Goal: Information Seeking & Learning: Learn about a topic

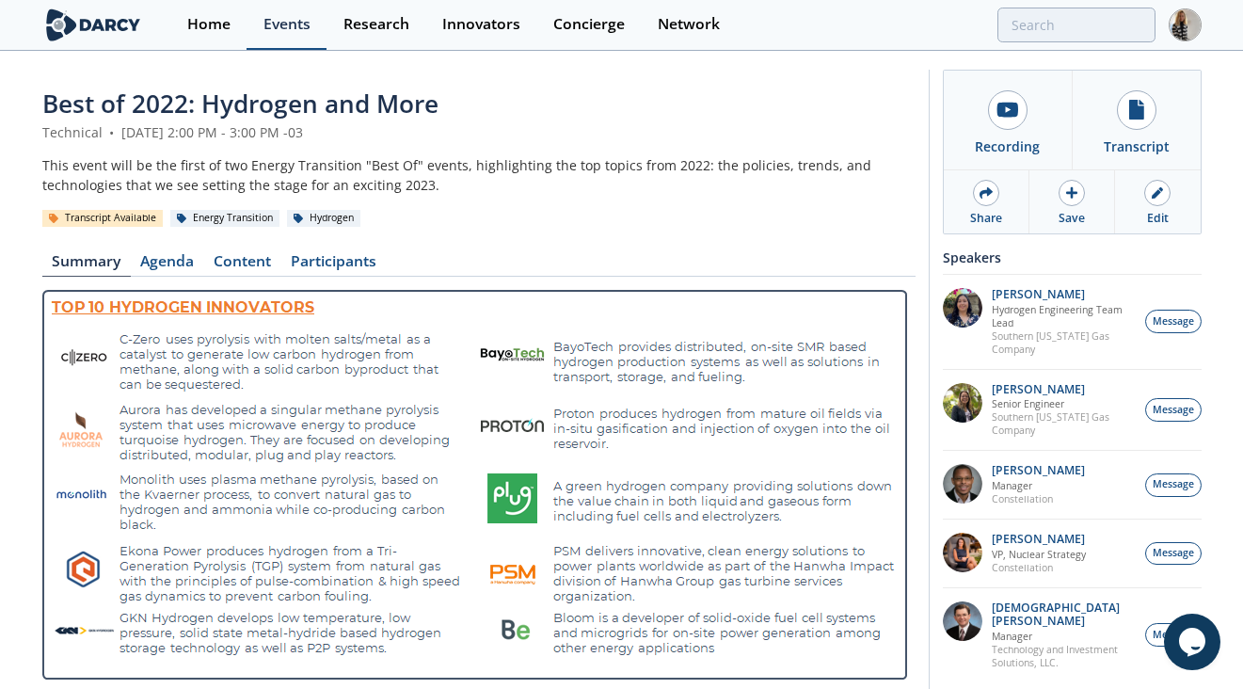
click at [291, 23] on div "Events" at bounding box center [287, 24] width 47 height 15
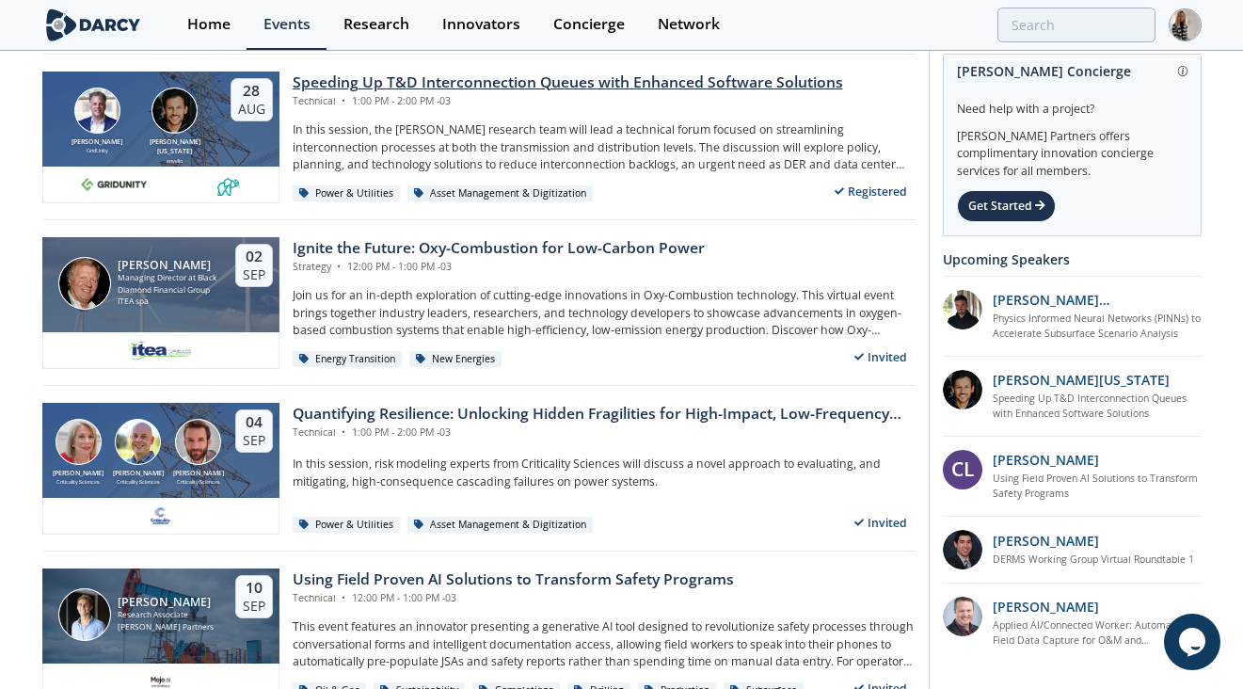
scroll to position [242, 0]
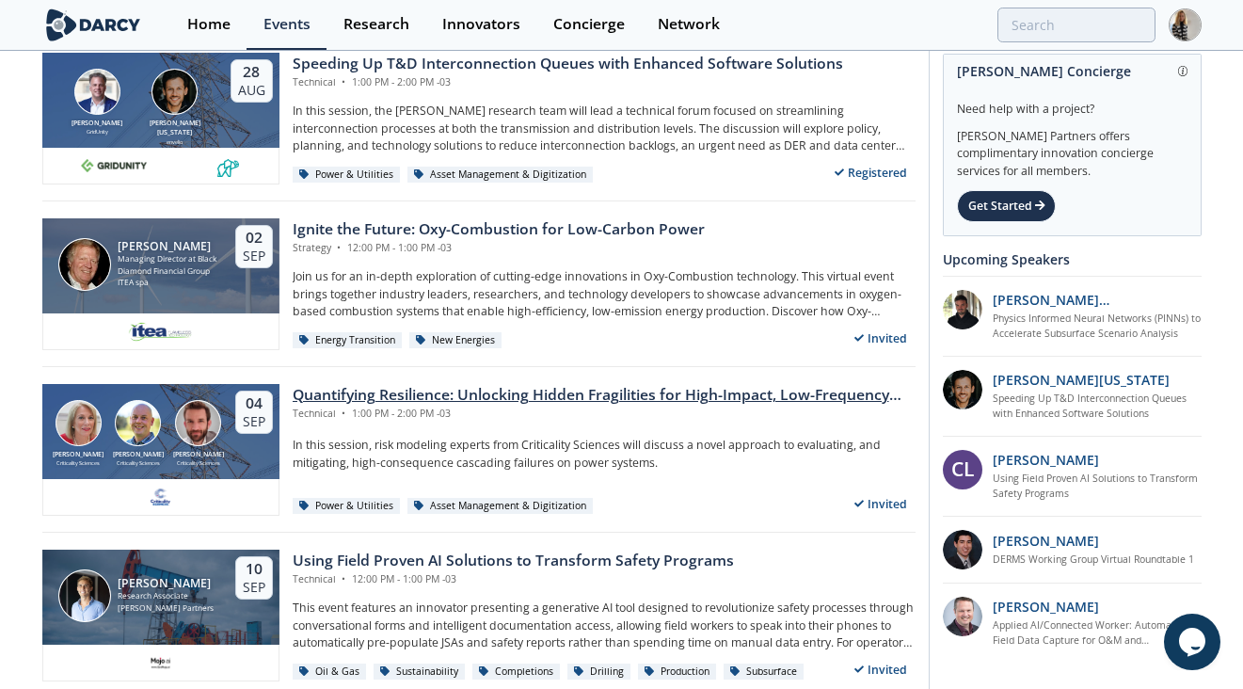
click at [533, 398] on div "Quantifying Resilience: Unlocking Hidden Fragilities for High-Impact, Low-Frequ…" at bounding box center [604, 395] width 623 height 23
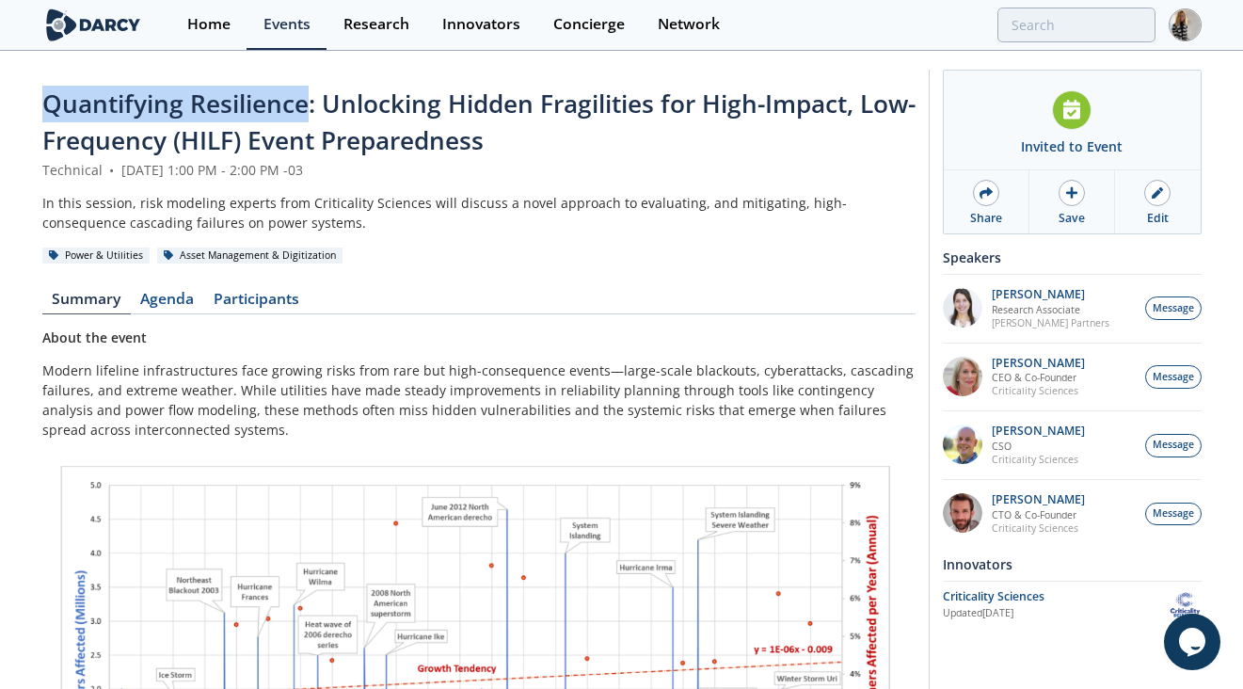
drag, startPoint x: 306, startPoint y: 104, endPoint x: 47, endPoint y: 100, distance: 258.9
click at [47, 100] on span "Quantifying Resilience: Unlocking Hidden Fragilities for High-Impact, Low-Frequ…" at bounding box center [478, 122] width 873 height 71
copy span "Quantifying Resilience"
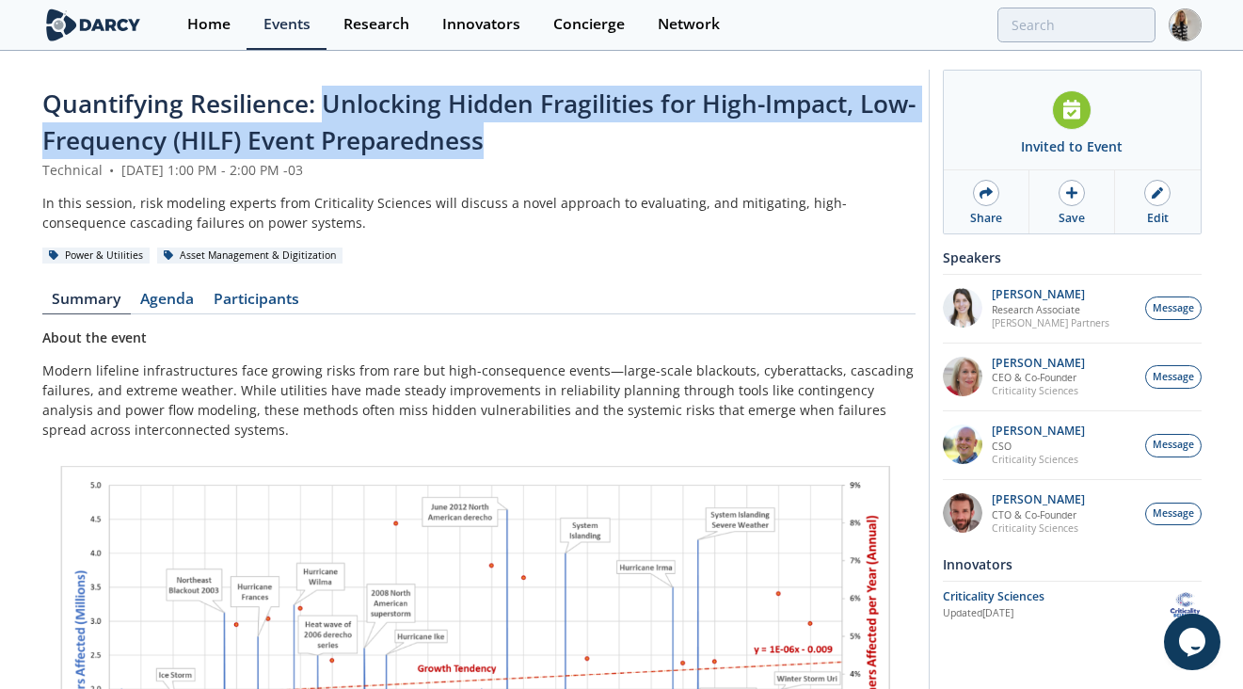
drag, startPoint x: 325, startPoint y: 105, endPoint x: 543, endPoint y: 144, distance: 221.7
click at [543, 144] on div "Quantifying Resilience: Unlocking Hidden Fragilities for High-Impact, Low-Frequ…" at bounding box center [478, 123] width 873 height 74
copy span "Unlocking Hidden Fragilities for High-Impact, Low-Frequency (HILF) Event Prepar…"
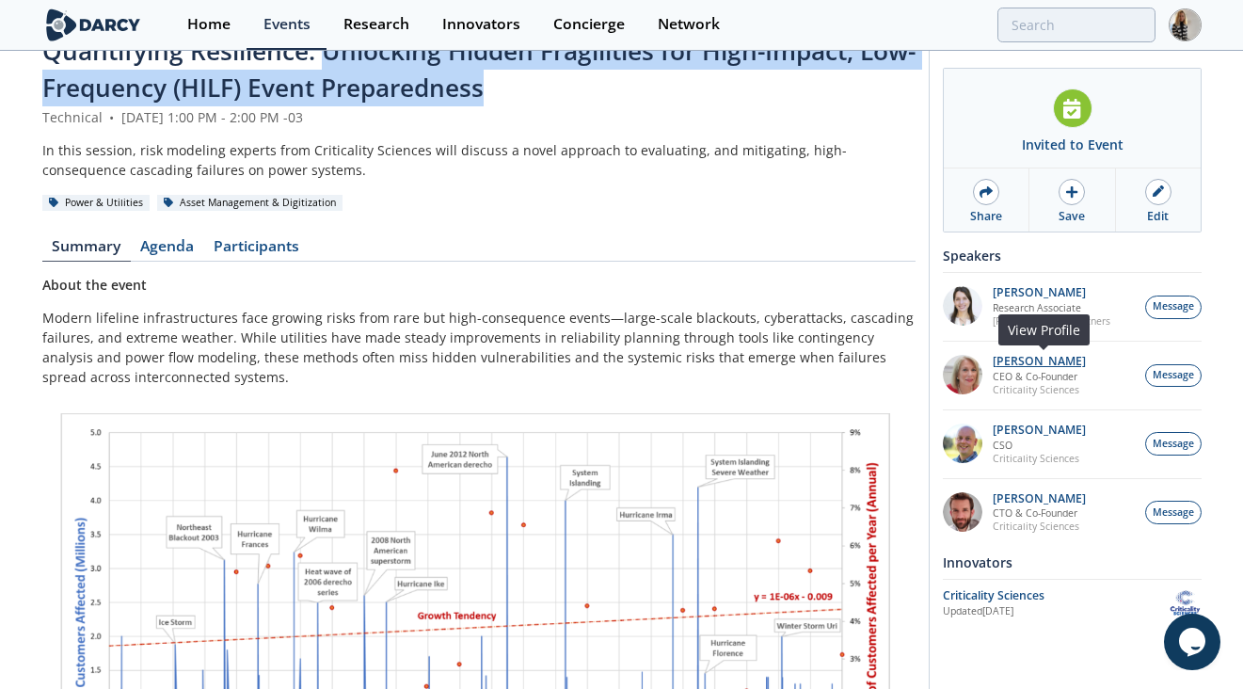
scroll to position [54, 0]
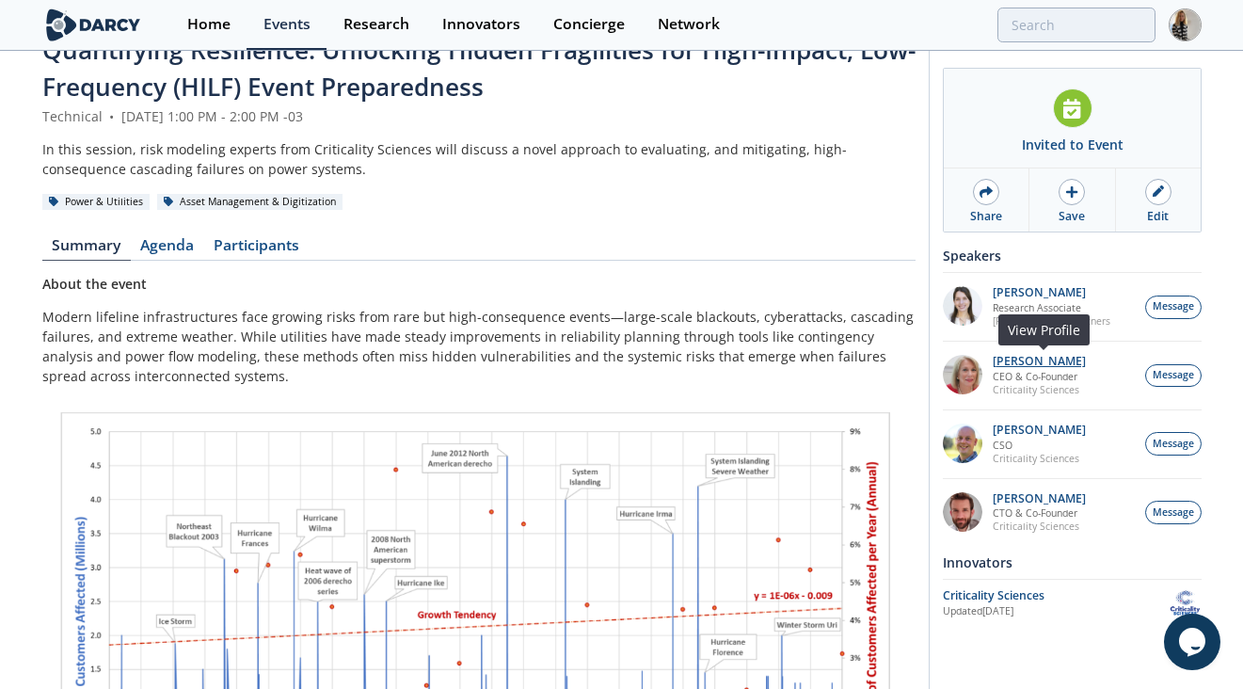
click at [1050, 361] on p "[PERSON_NAME]" at bounding box center [1039, 361] width 93 height 13
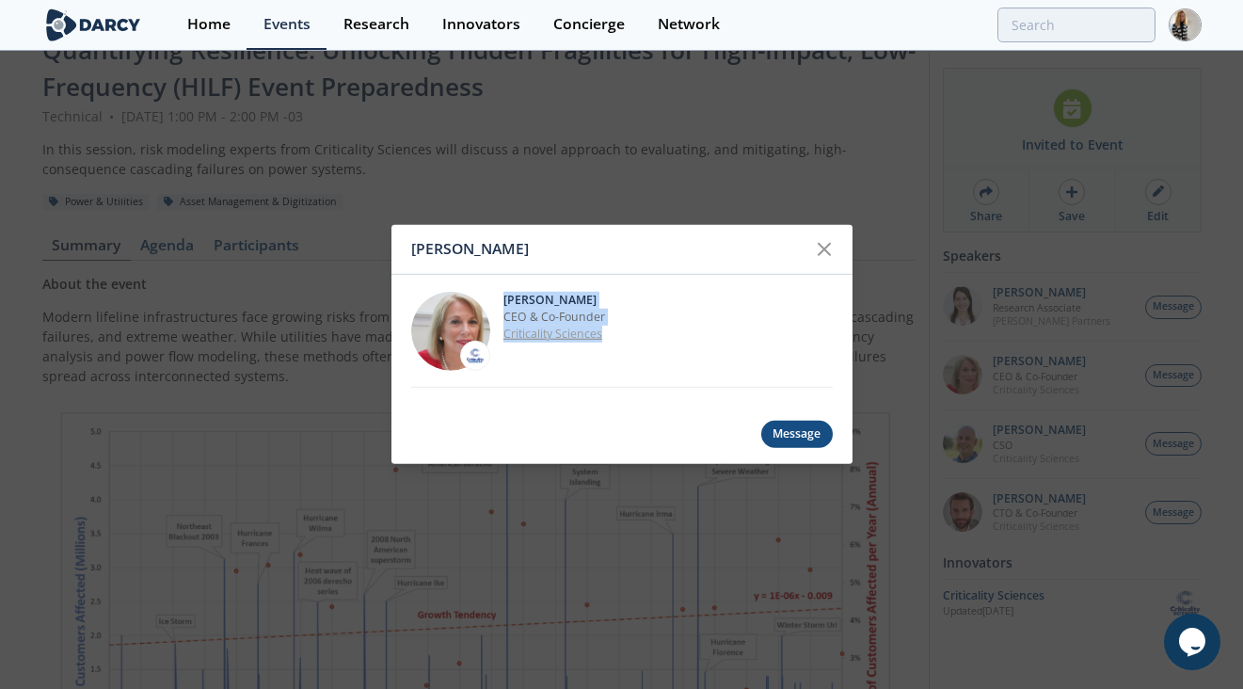
drag, startPoint x: 504, startPoint y: 297, endPoint x: 625, endPoint y: 338, distance: 127.1
click at [625, 338] on div "[PERSON_NAME] CEO & Co-Founder Criticality Sciences" at bounding box center [668, 330] width 329 height 79
copy div "[PERSON_NAME] CEO & Co-Founder Criticality Sciences"
click at [647, 293] on p "[PERSON_NAME]" at bounding box center [668, 299] width 329 height 17
click at [584, 299] on p "[PERSON_NAME]" at bounding box center [668, 299] width 329 height 17
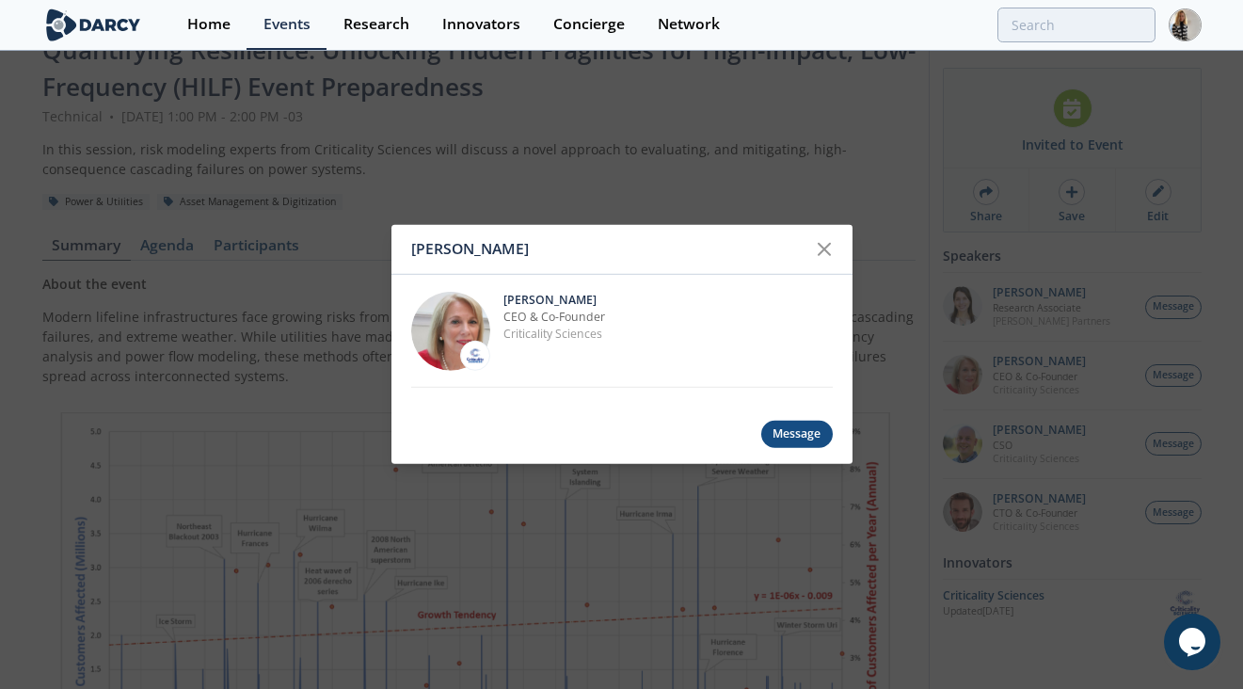
click at [584, 298] on p "[PERSON_NAME]" at bounding box center [668, 299] width 329 height 17
copy div "[PERSON_NAME]"
click at [568, 313] on p "CEO & Co-Founder" at bounding box center [668, 317] width 329 height 17
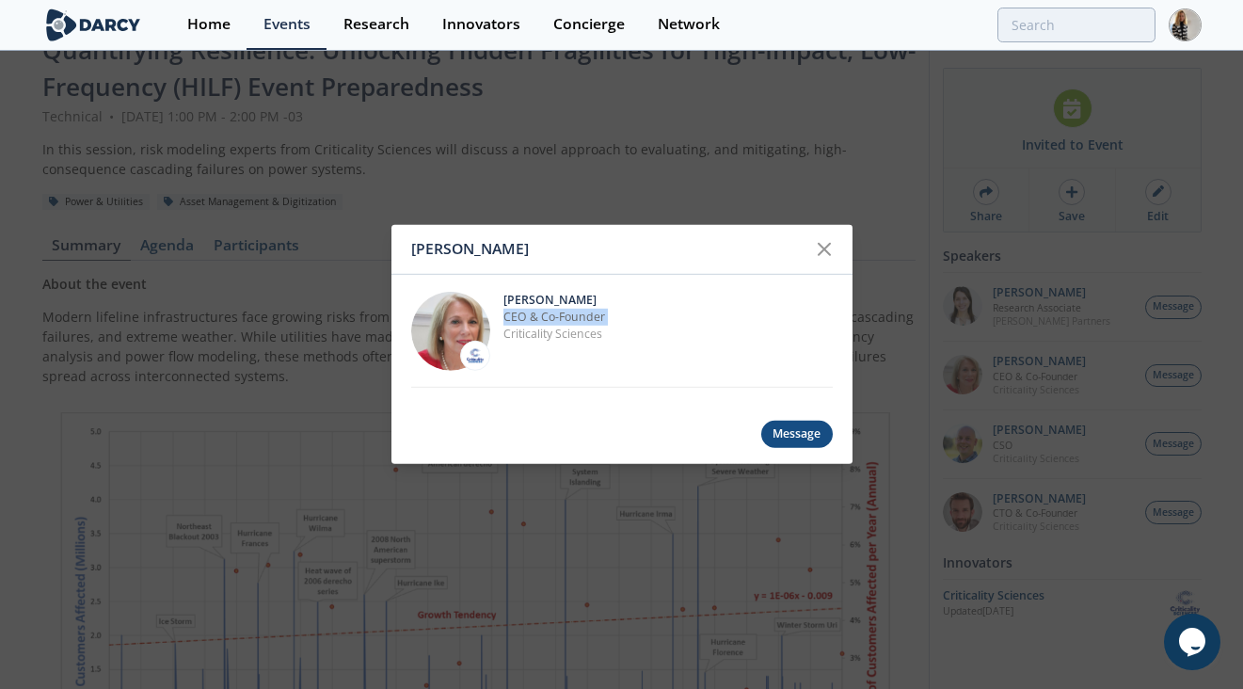
click at [568, 313] on p "CEO & Co-Founder" at bounding box center [668, 317] width 329 height 17
copy div "CEO & Co-Founder"
drag, startPoint x: 499, startPoint y: 335, endPoint x: 608, endPoint y: 342, distance: 109.4
click at [608, 342] on div "[PERSON_NAME] CEO & Co-Founder Criticality Sciences" at bounding box center [622, 331] width 422 height 113
copy div "Criticality Sciences"
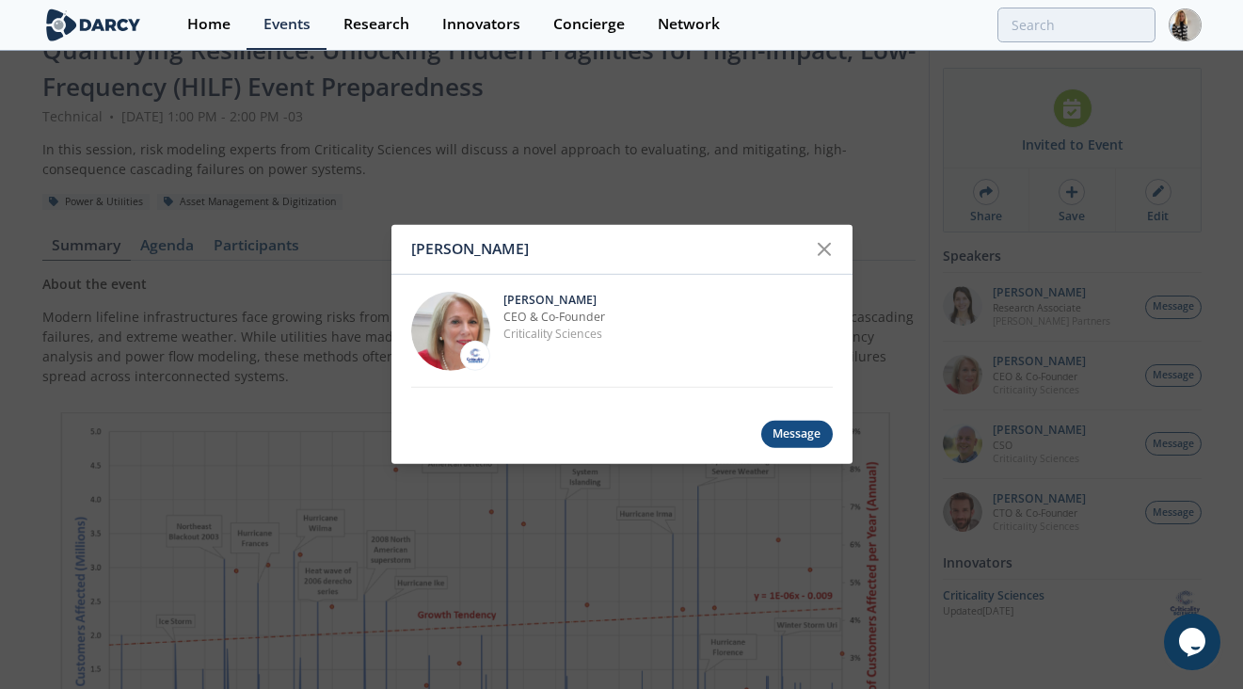
click at [662, 319] on p "CEO & Co-Founder" at bounding box center [668, 317] width 329 height 17
drag, startPoint x: 500, startPoint y: 333, endPoint x: 600, endPoint y: 341, distance: 101.0
click at [600, 341] on div "[PERSON_NAME] CEO & Co-Founder Criticality Sciences" at bounding box center [622, 331] width 422 height 113
copy link "Criticality Sciences"
click at [818, 245] on icon at bounding box center [824, 249] width 23 height 23
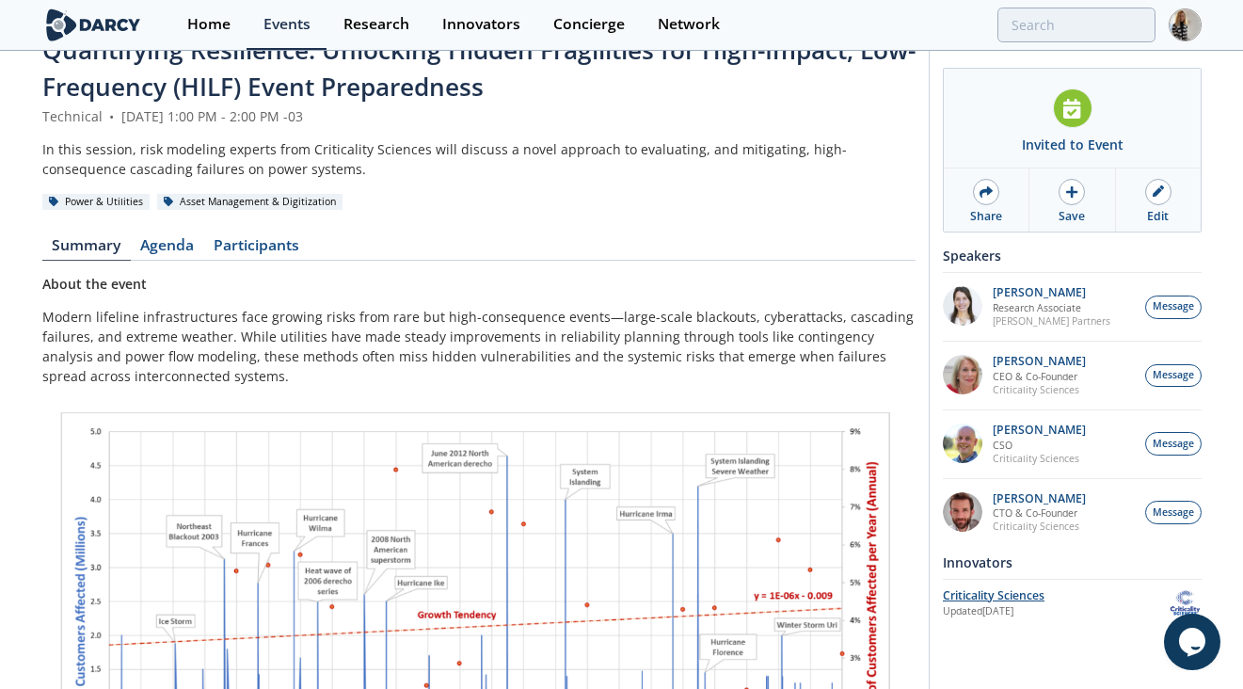
click at [949, 597] on div "Criticality Sciences" at bounding box center [1056, 595] width 226 height 17
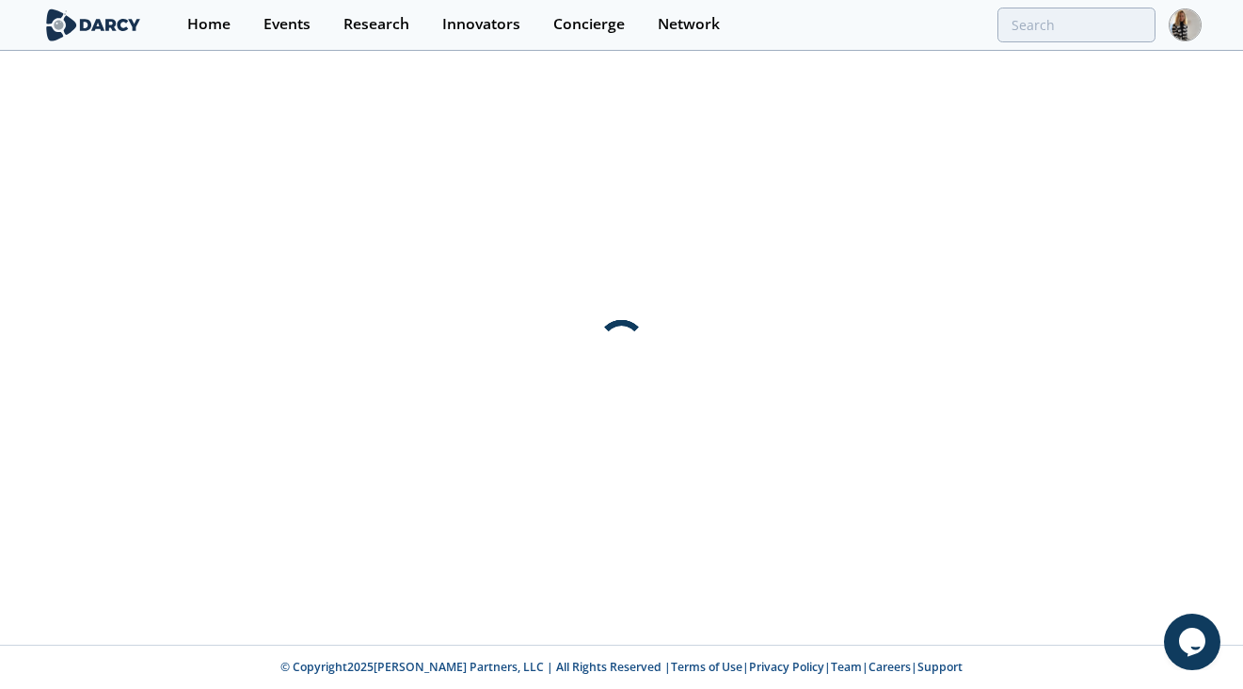
scroll to position [0, 0]
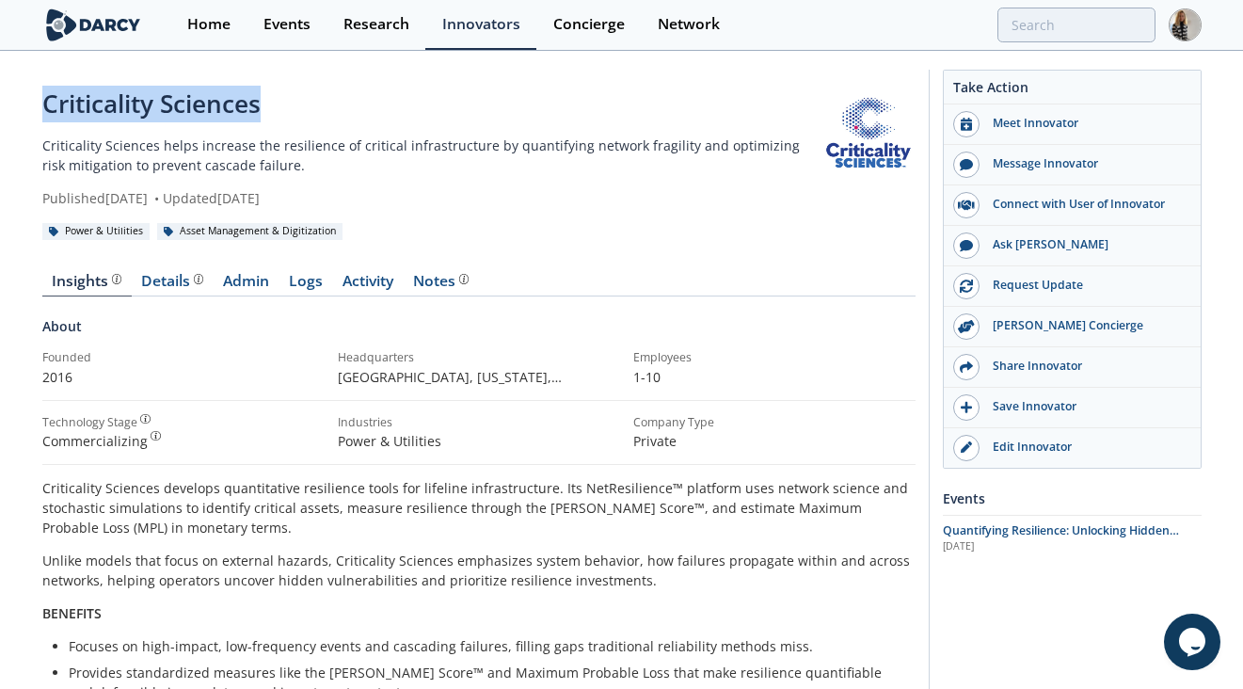
drag, startPoint x: 44, startPoint y: 98, endPoint x: 261, endPoint y: 116, distance: 217.2
click at [261, 116] on div "Criticality Sciences" at bounding box center [431, 104] width 779 height 37
copy div "Criticality Sciences"
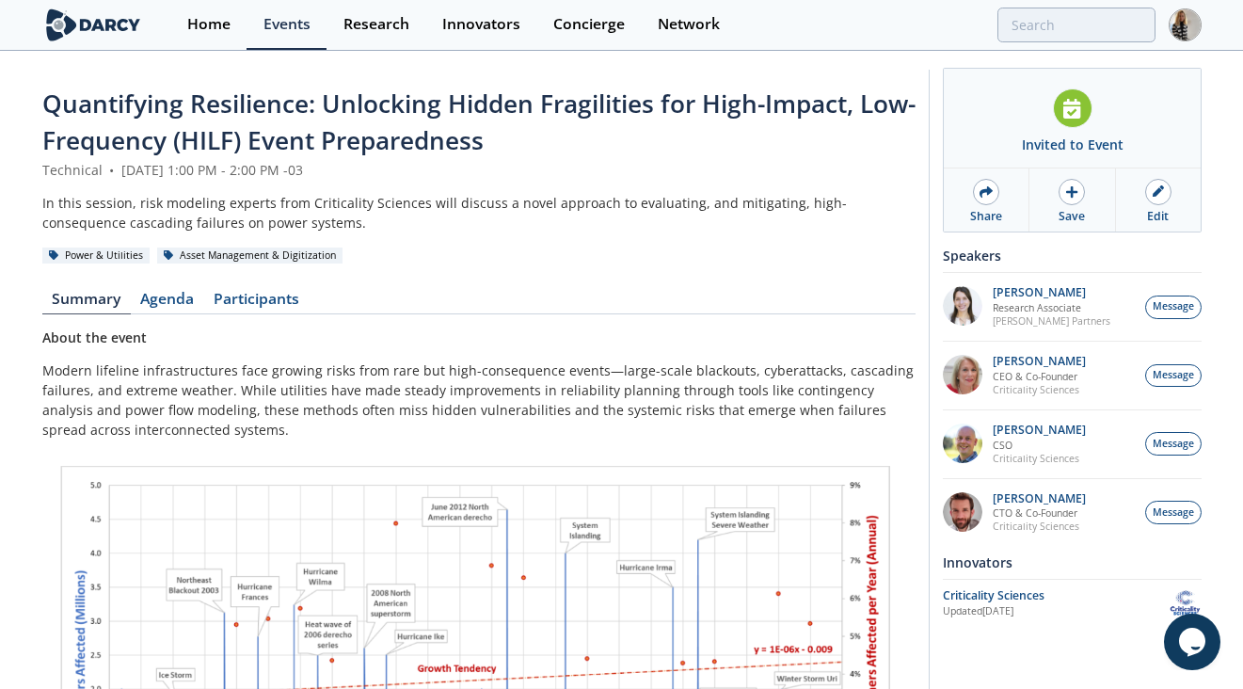
scroll to position [54, 0]
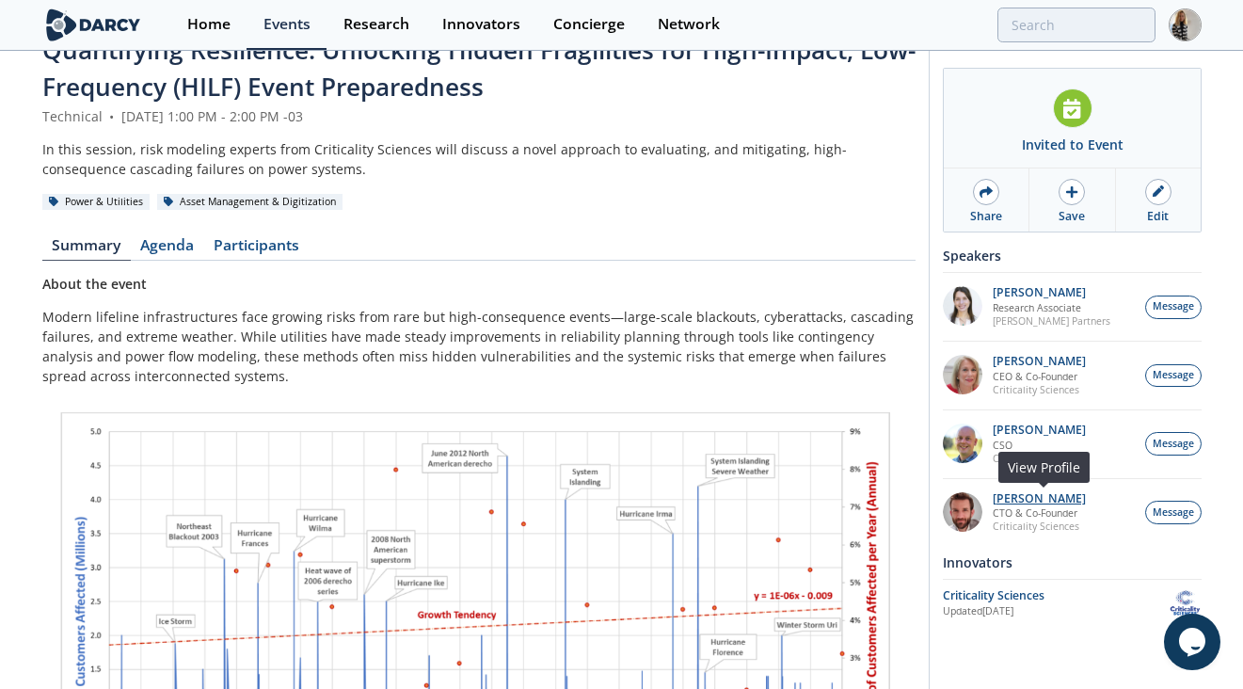
click at [1033, 495] on p "[PERSON_NAME]" at bounding box center [1039, 498] width 93 height 13
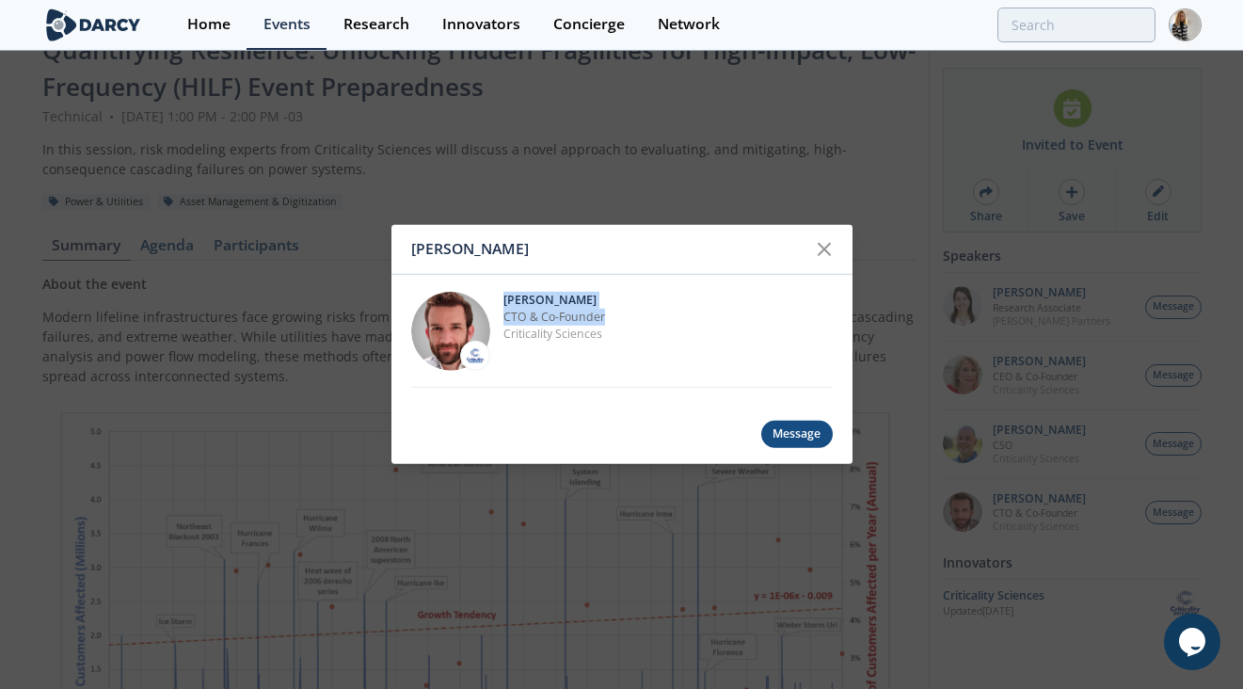
drag, startPoint x: 504, startPoint y: 297, endPoint x: 608, endPoint y: 311, distance: 104.4
click at [608, 311] on div "[PERSON_NAME] CTO & Co-Founder Criticality Sciences" at bounding box center [668, 330] width 329 height 79
copy div "[PERSON_NAME] CTO & Co-Founder"
click at [822, 248] on icon at bounding box center [824, 249] width 23 height 23
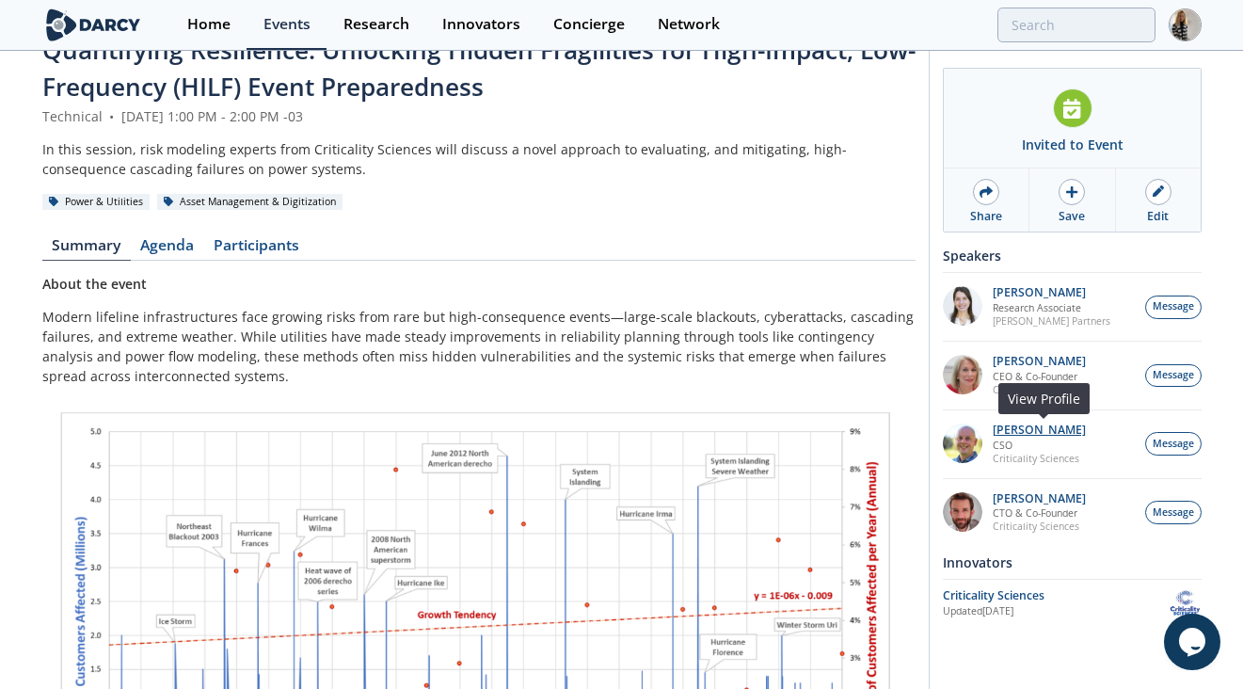
click at [1037, 429] on p "[PERSON_NAME]" at bounding box center [1039, 430] width 93 height 13
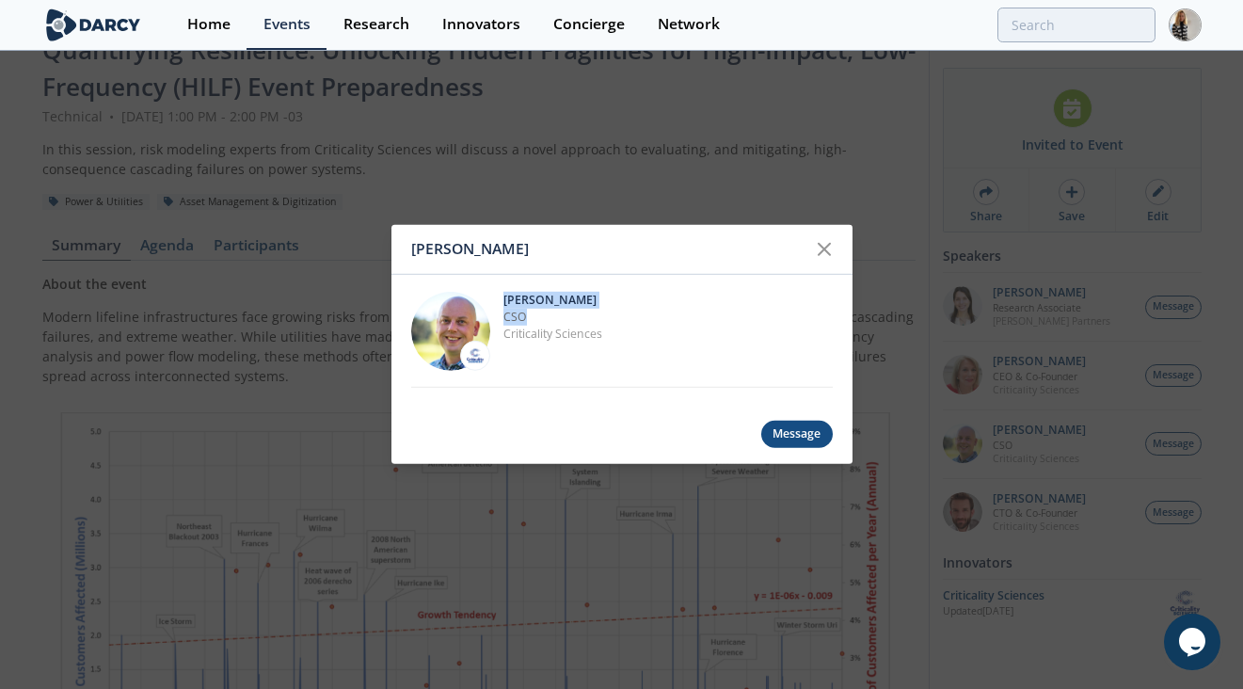
drag, startPoint x: 504, startPoint y: 296, endPoint x: 552, endPoint y: 312, distance: 49.7
click at [552, 312] on div "[PERSON_NAME] CSO Criticality Sciences" at bounding box center [668, 330] width 329 height 79
copy div "[PERSON_NAME] CSO"
drag, startPoint x: 623, startPoint y: 337, endPoint x: 499, endPoint y: 302, distance: 129.0
click at [499, 302] on div "[PERSON_NAME] CSO Criticality Sciences" at bounding box center [622, 331] width 422 height 113
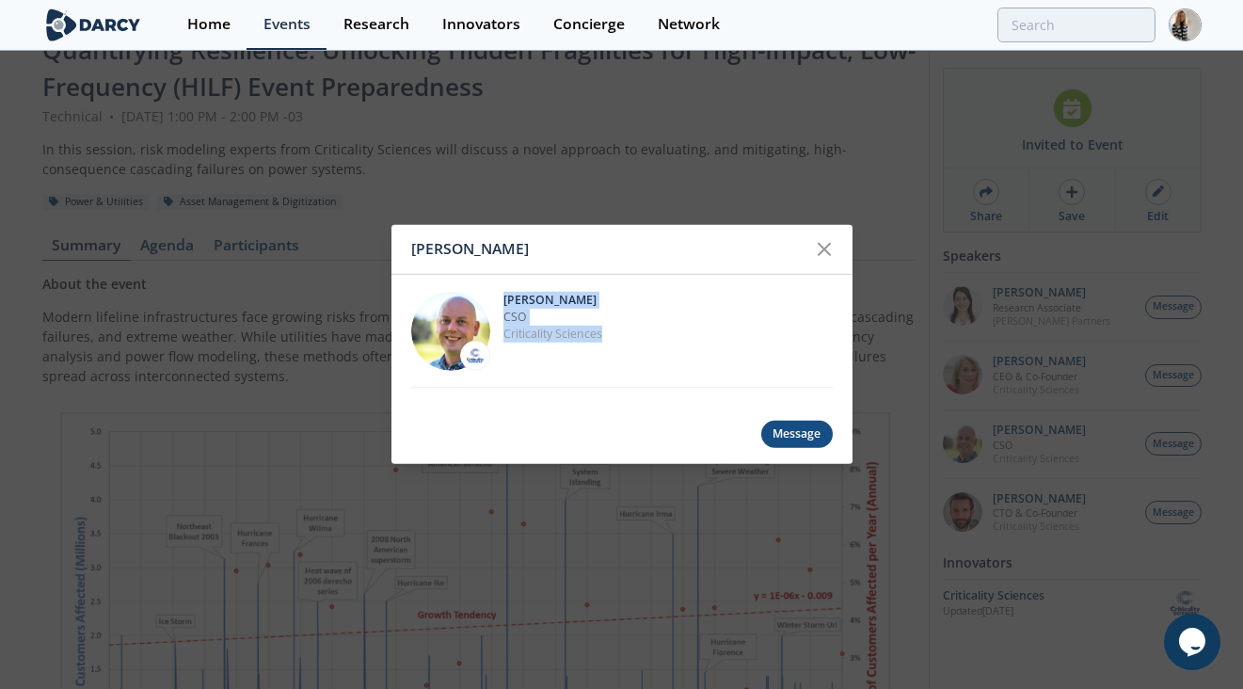
click at [535, 317] on p "CSO" at bounding box center [668, 317] width 329 height 17
click at [514, 315] on p "CSO" at bounding box center [668, 317] width 329 height 17
click at [514, 314] on p "CSO" at bounding box center [668, 317] width 329 height 17
click at [829, 240] on icon at bounding box center [824, 249] width 23 height 23
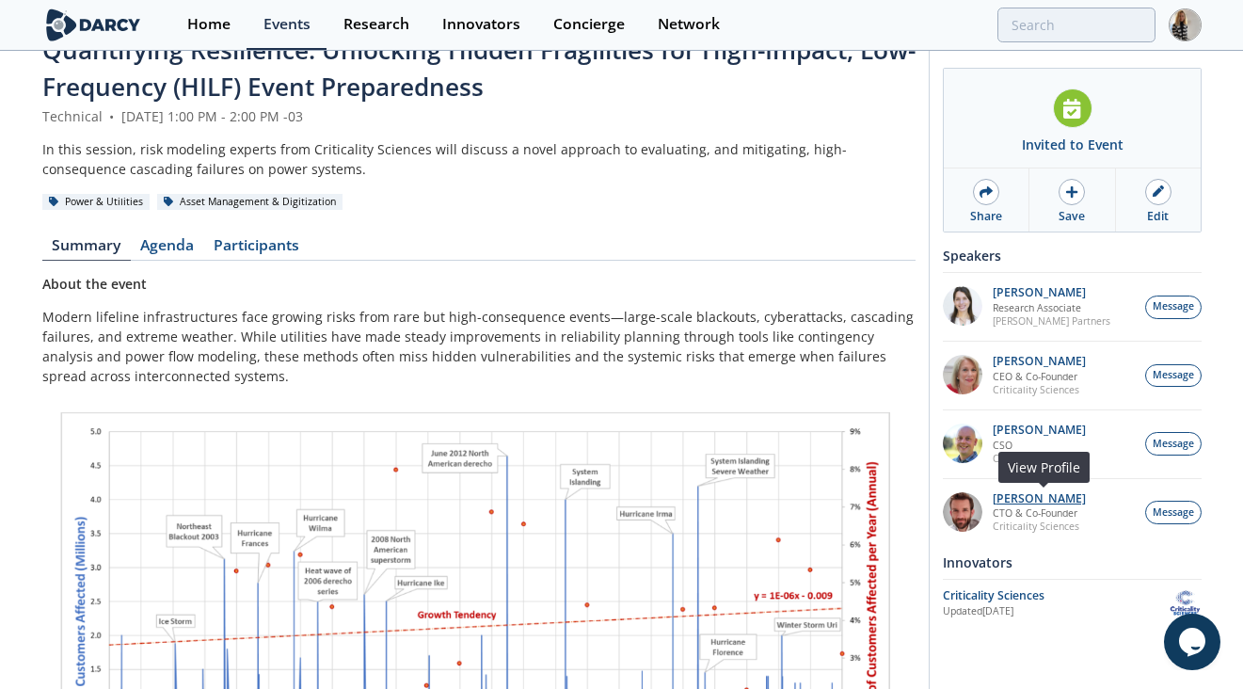
click at [1029, 498] on p "[PERSON_NAME]" at bounding box center [1039, 498] width 93 height 13
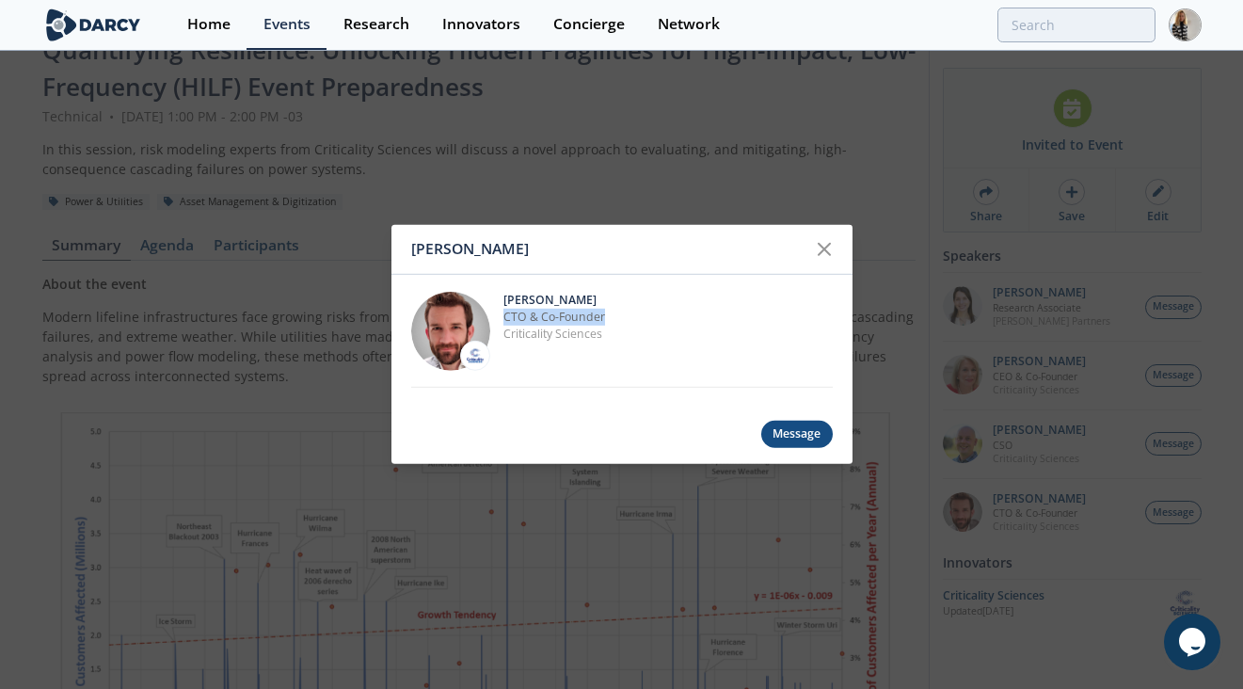
drag, startPoint x: 504, startPoint y: 315, endPoint x: 610, endPoint y: 315, distance: 106.4
click at [611, 315] on p "CTO & Co-Founder" at bounding box center [668, 317] width 329 height 17
drag, startPoint x: 504, startPoint y: 299, endPoint x: 565, endPoint y: 298, distance: 60.2
click at [565, 298] on p "[PERSON_NAME]" at bounding box center [668, 299] width 329 height 17
click at [821, 243] on icon at bounding box center [824, 249] width 23 height 23
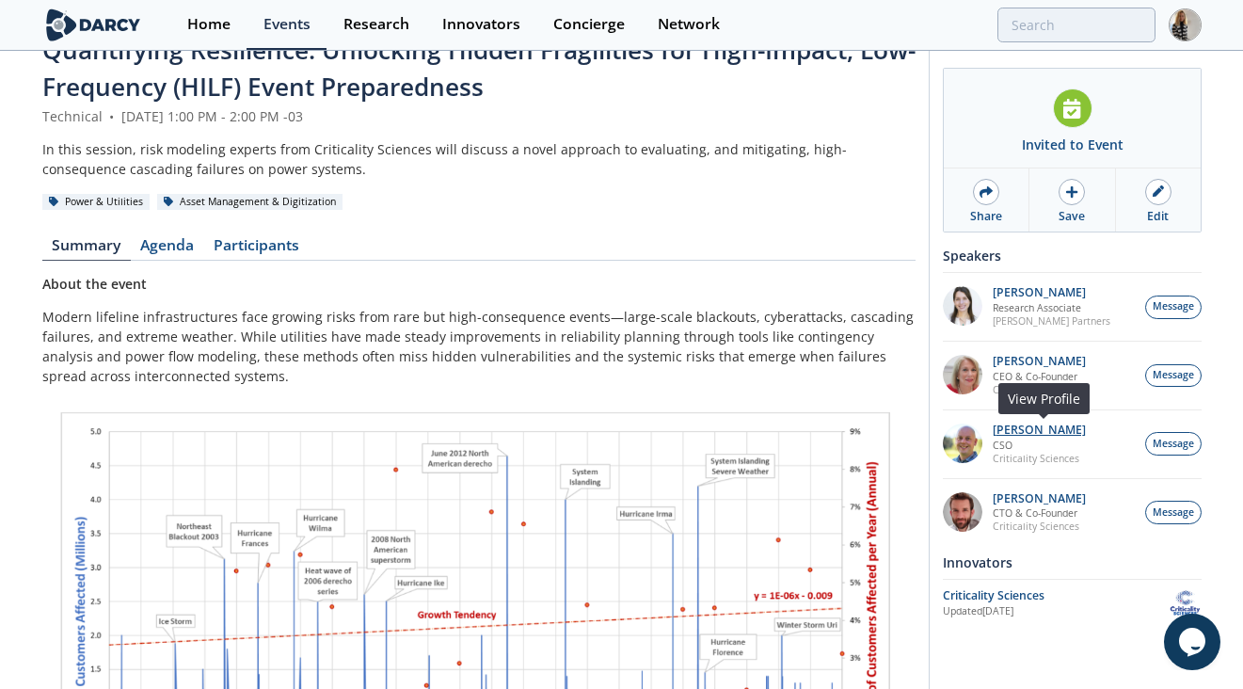
click at [1019, 427] on p "[PERSON_NAME]" at bounding box center [1039, 430] width 93 height 13
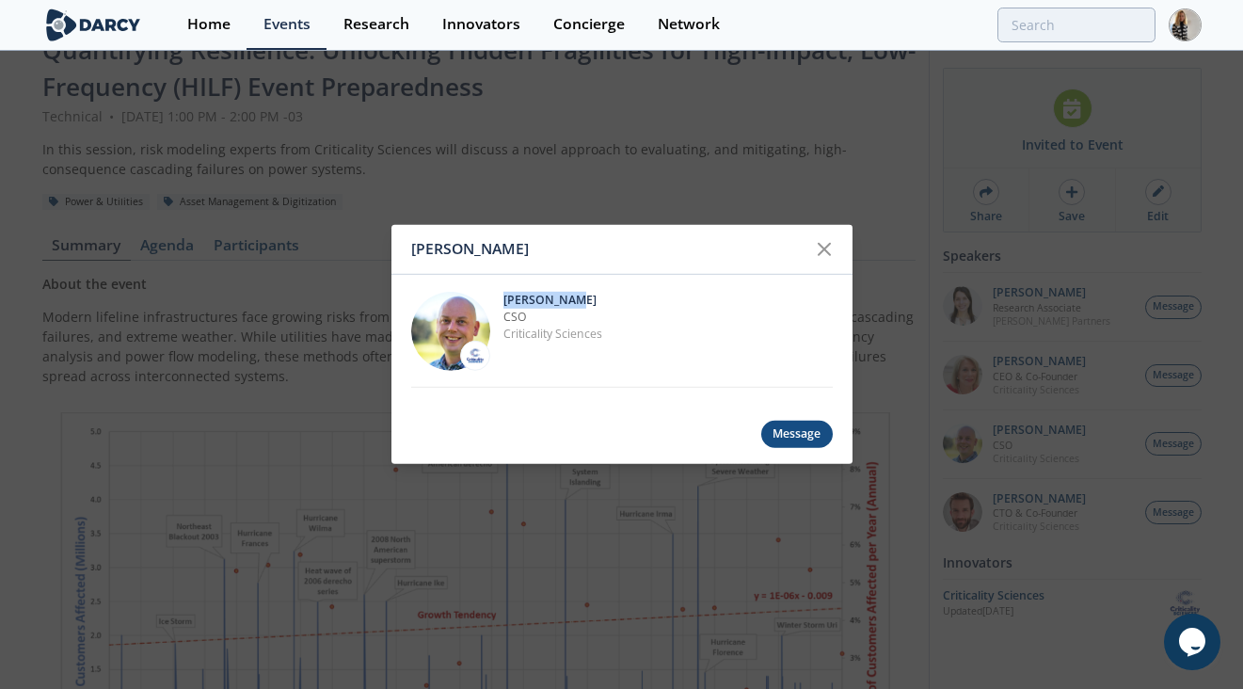
drag, startPoint x: 505, startPoint y: 296, endPoint x: 574, endPoint y: 297, distance: 68.7
click at [574, 297] on p "[PERSON_NAME]" at bounding box center [668, 299] width 329 height 17
